Goal: Navigation & Orientation: Understand site structure

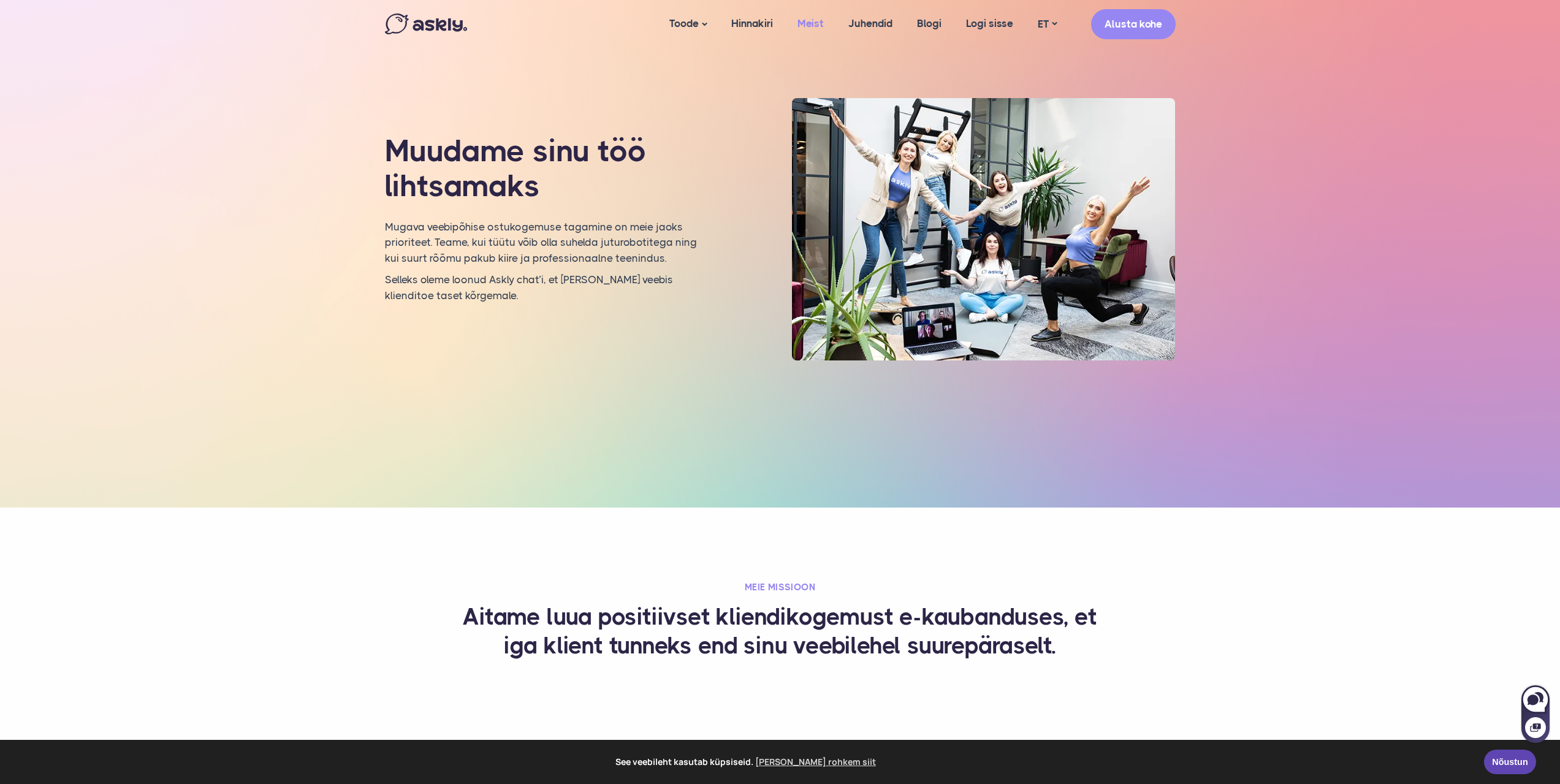
click at [817, 19] on link "Meist" at bounding box center [810, 23] width 51 height 47
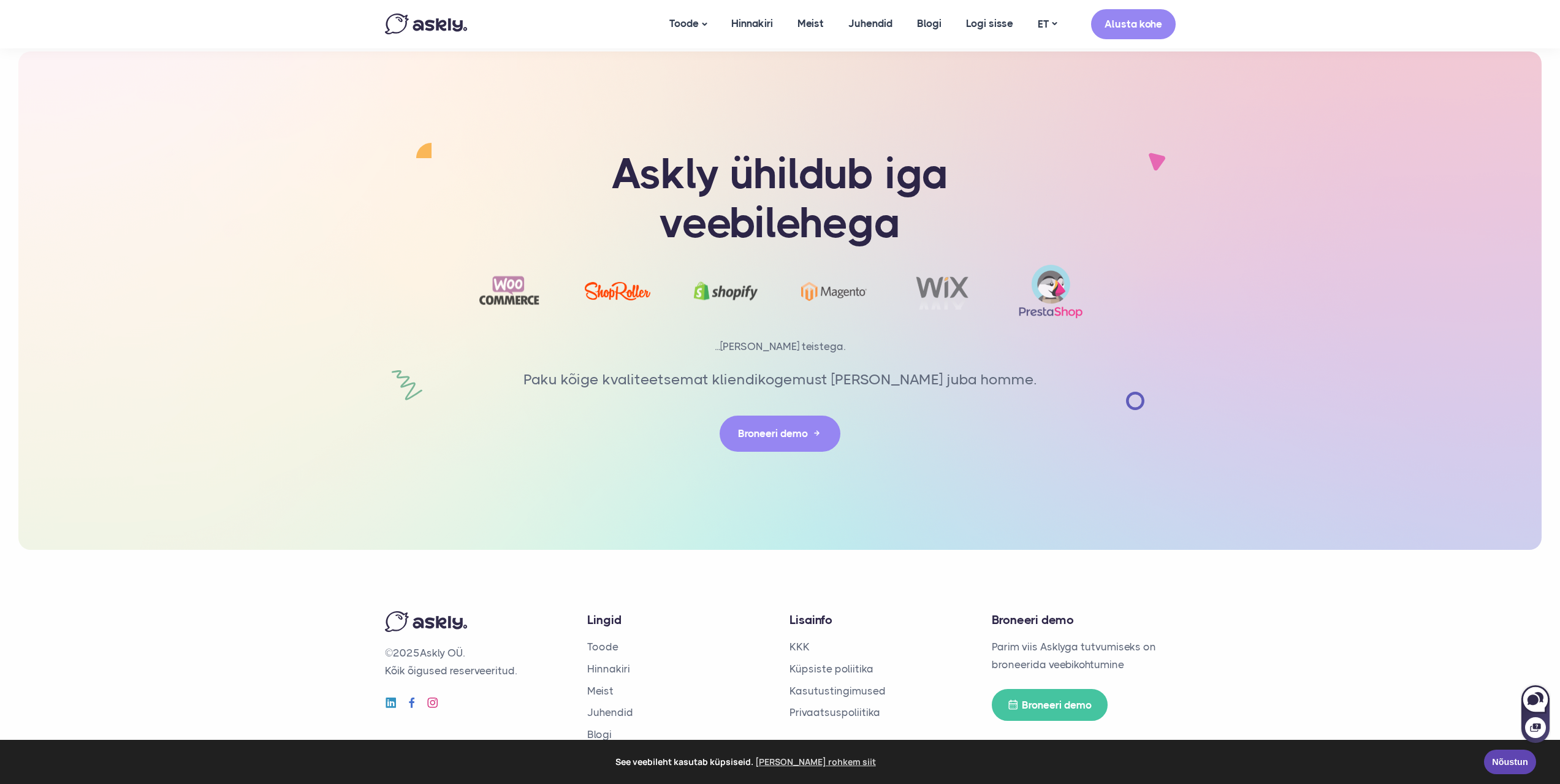
scroll to position [2537, 0]
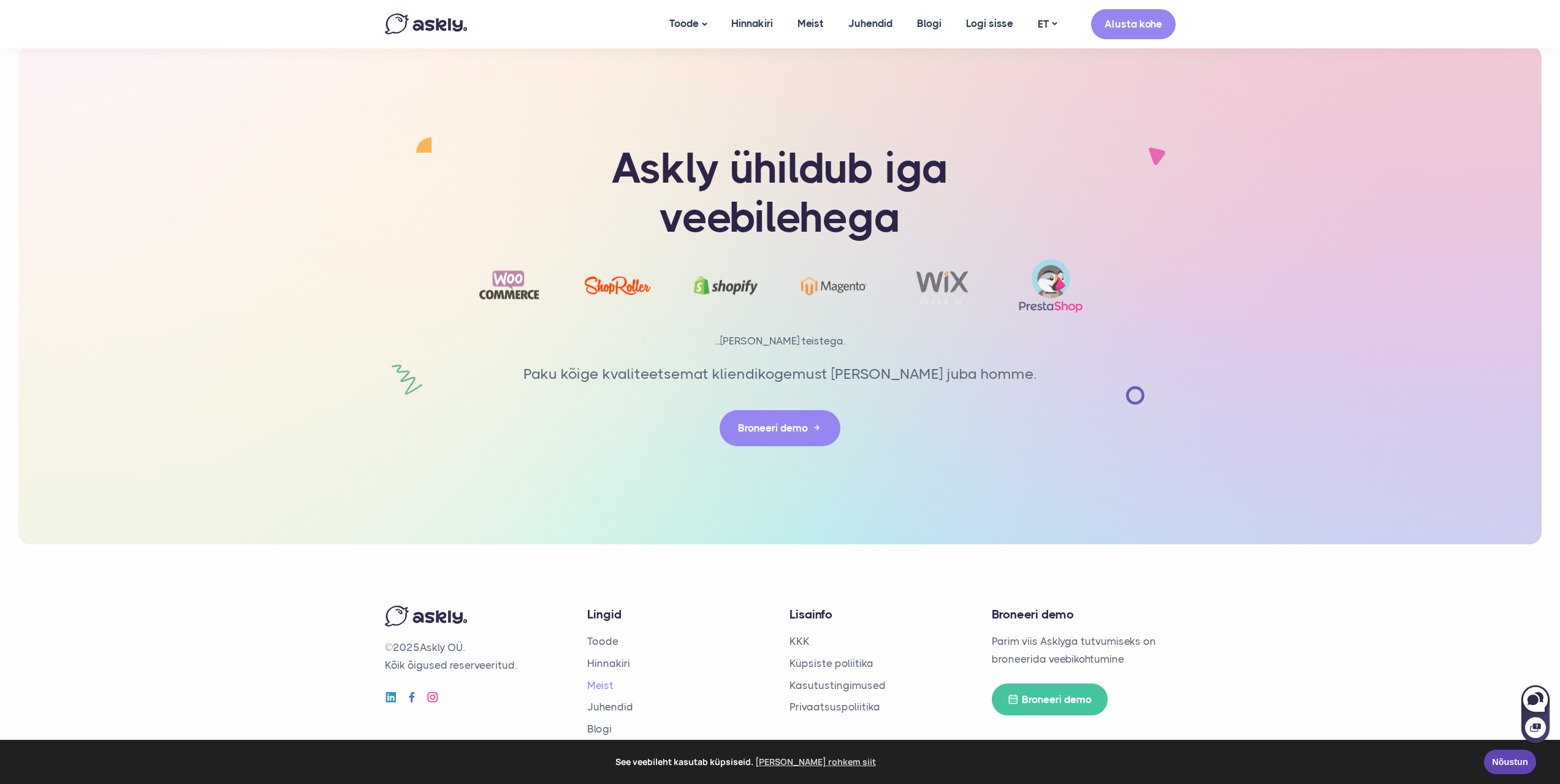
click at [603, 679] on link "Meist" at bounding box center [600, 685] width 27 height 12
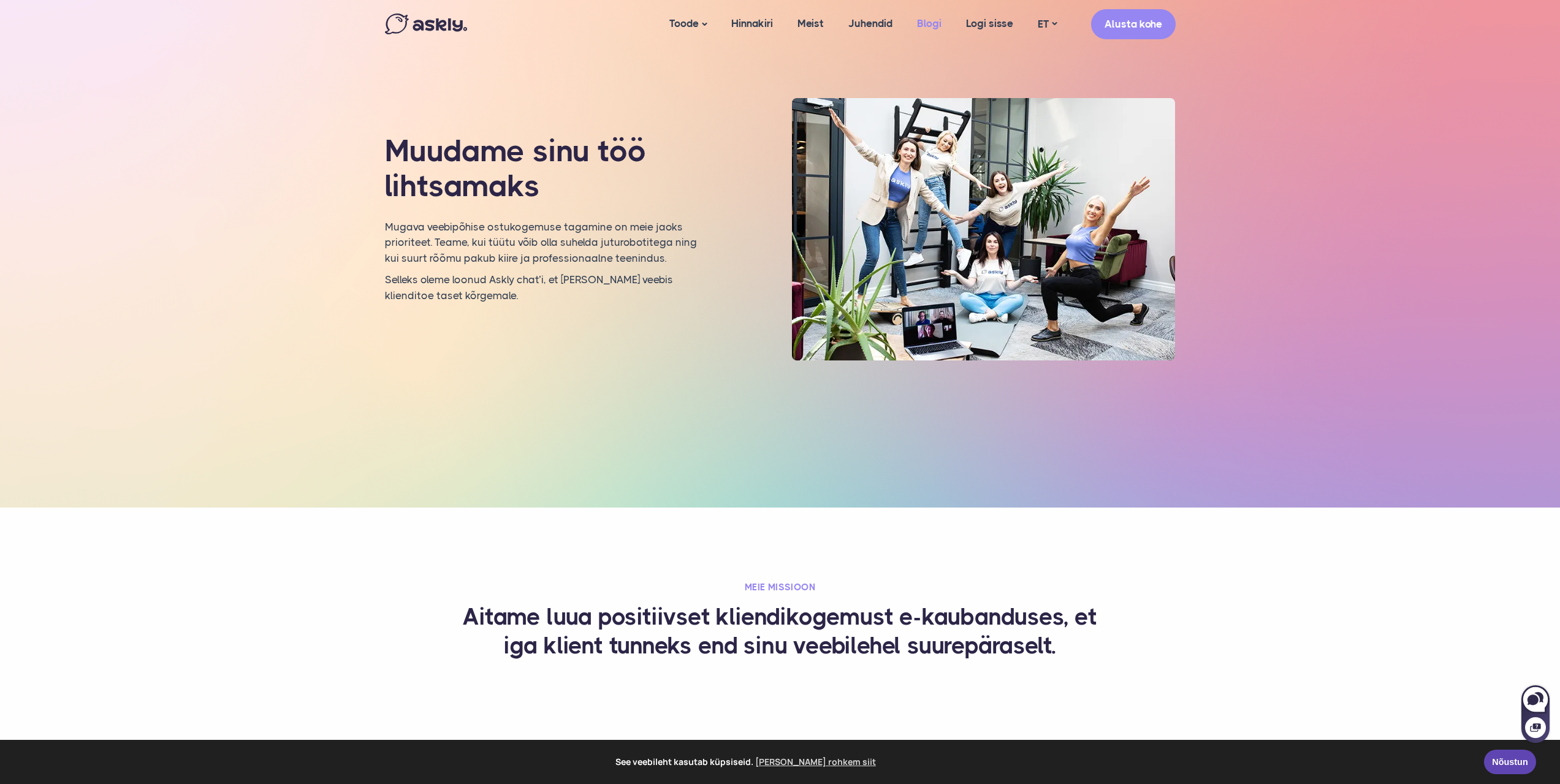
click at [946, 16] on link "Blogi" at bounding box center [929, 23] width 49 height 47
